Goal: Task Accomplishment & Management: Manage account settings

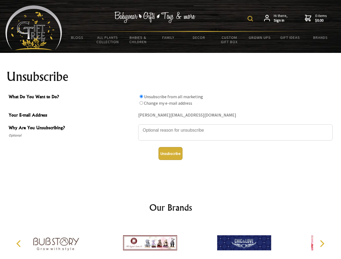
click at [251, 19] on img at bounding box center [250, 18] width 5 height 5
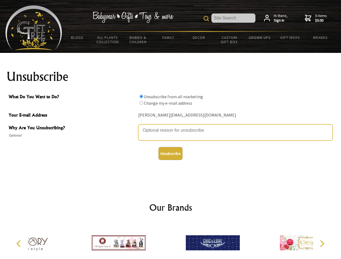
click at [171, 126] on textarea "Why Are You Unsubscribing?" at bounding box center [235, 132] width 194 height 16
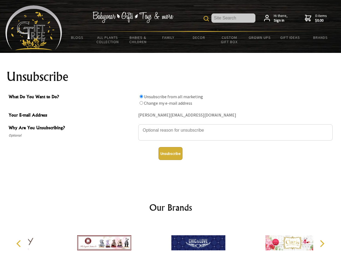
click at [141, 96] on input "What Do You Want to Do?" at bounding box center [142, 97] width 4 height 4
click at [141, 103] on input "What Do You Want to Do?" at bounding box center [142, 103] width 4 height 4
radio input "true"
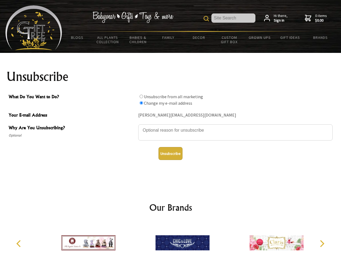
click at [170, 154] on button "Unsubscribe" at bounding box center [170, 153] width 24 height 13
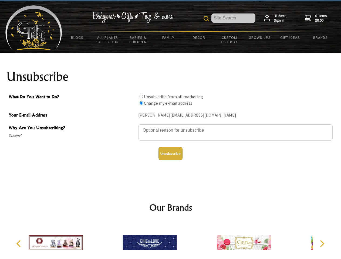
click at [171, 241] on div at bounding box center [150, 244] width 94 height 42
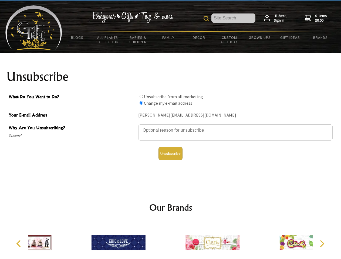
click at [19, 244] on icon "Previous" at bounding box center [19, 243] width 7 height 7
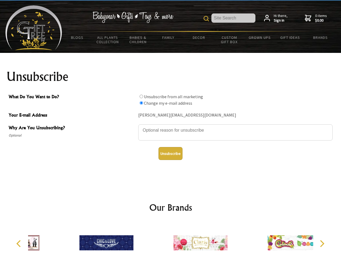
click at [322, 244] on icon "Next" at bounding box center [321, 243] width 7 height 7
